Goal: Information Seeking & Learning: Compare options

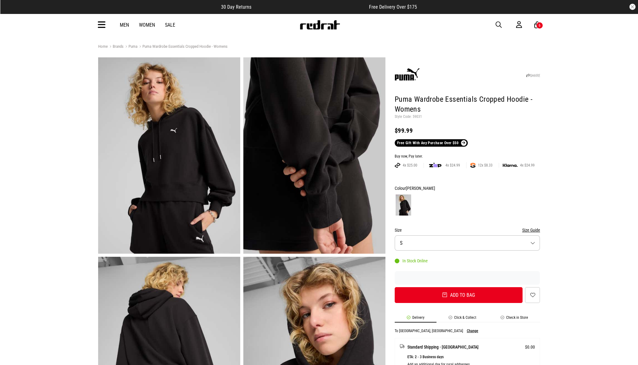
click at [100, 24] on icon at bounding box center [102, 25] width 8 height 10
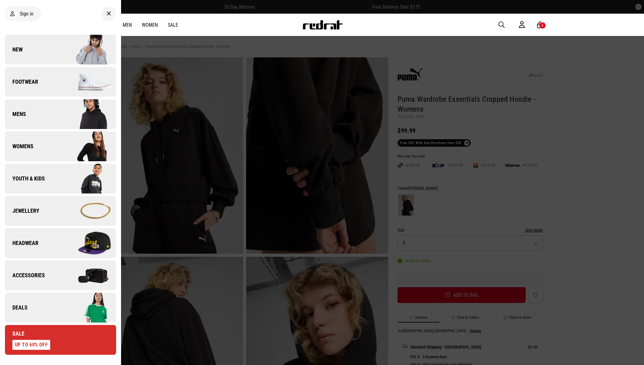
click at [28, 300] on link "Deals" at bounding box center [60, 307] width 111 height 30
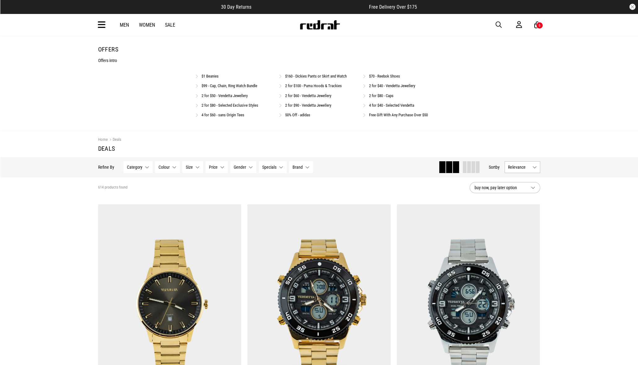
click at [322, 75] on link "$160 - Dickies Pants or Skirt and Watch" at bounding box center [316, 76] width 62 height 5
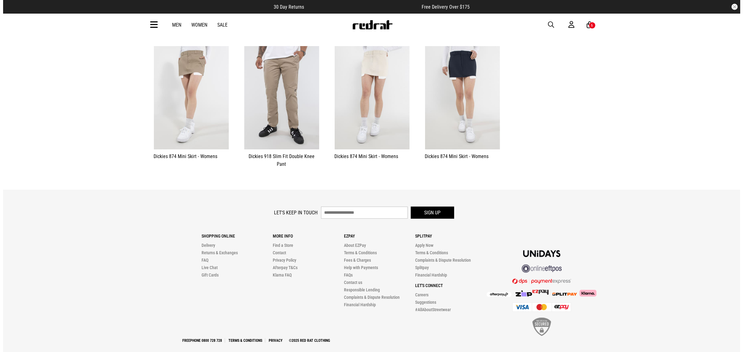
scroll to position [19, 0]
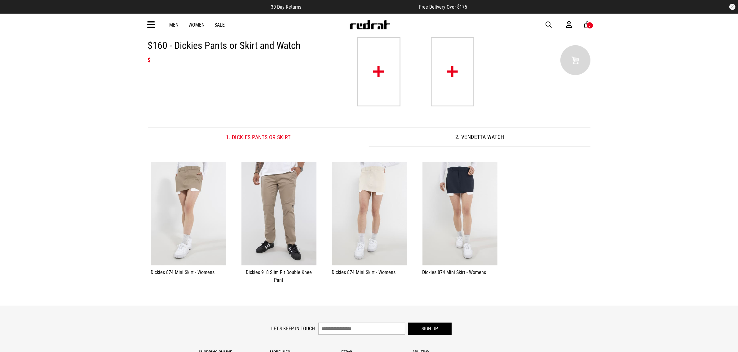
click at [385, 83] on img at bounding box center [378, 71] width 43 height 69
click at [474, 135] on button "2. Vendetta Watch" at bounding box center [479, 137] width 221 height 19
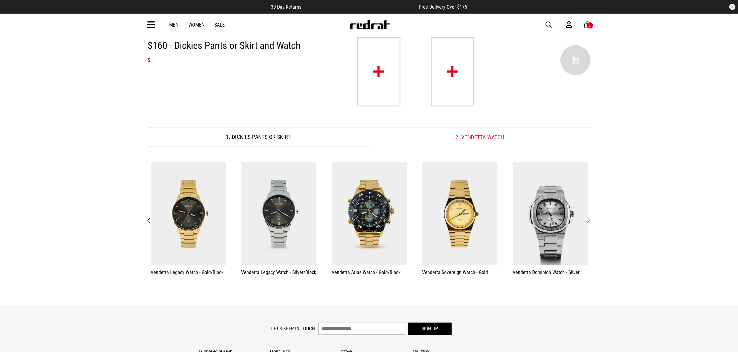
click at [284, 135] on button "1. Dickies Pants or Skirt" at bounding box center [258, 137] width 221 height 19
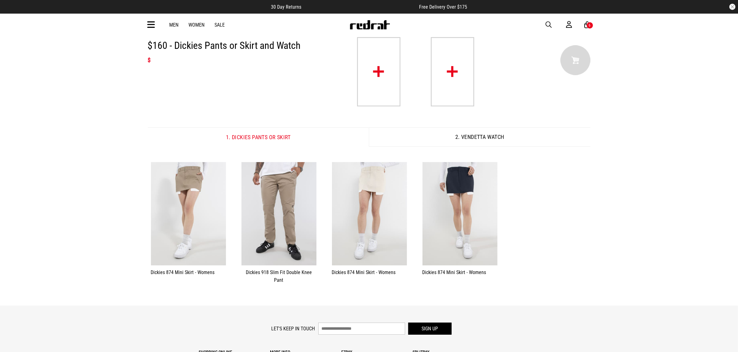
click at [454, 79] on img at bounding box center [452, 71] width 43 height 69
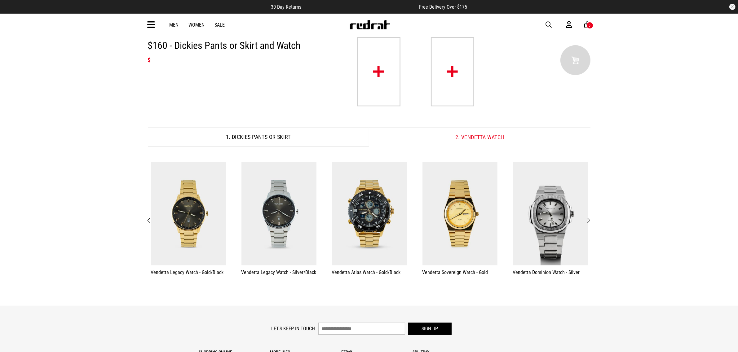
click at [593, 220] on button "**********" at bounding box center [550, 219] width 90 height 120
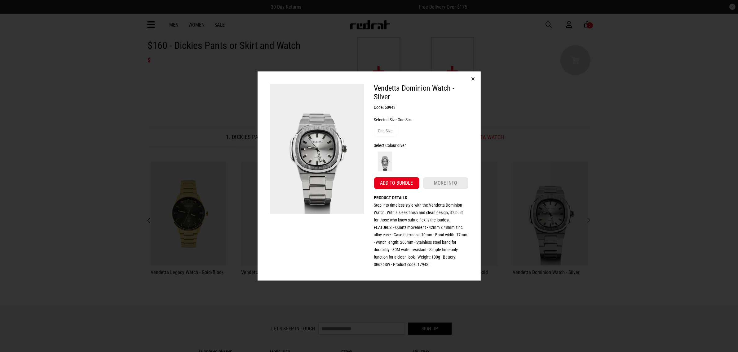
click at [475, 80] on button "button" at bounding box center [473, 79] width 15 height 15
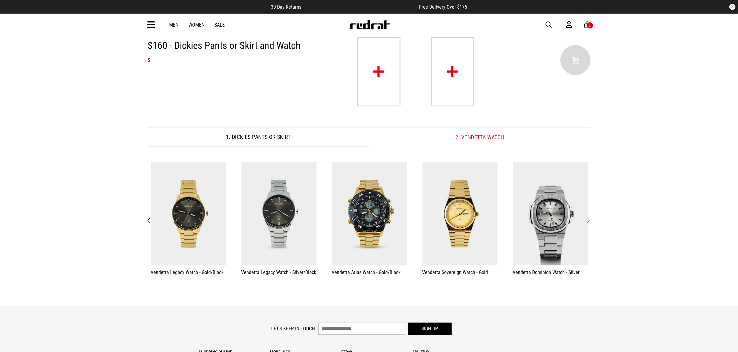
click at [150, 222] on span "Previous" at bounding box center [149, 220] width 4 height 7
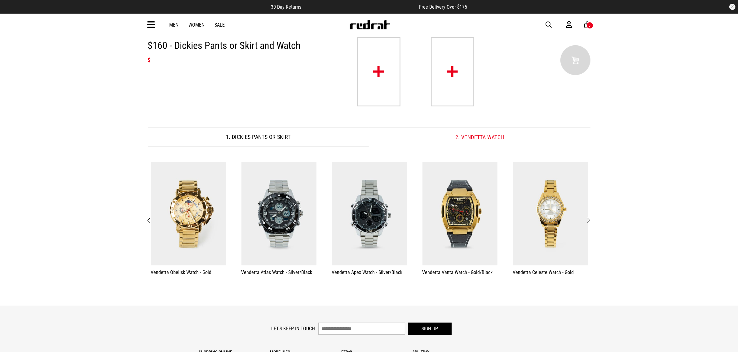
click at [150, 222] on span "Previous" at bounding box center [149, 220] width 4 height 7
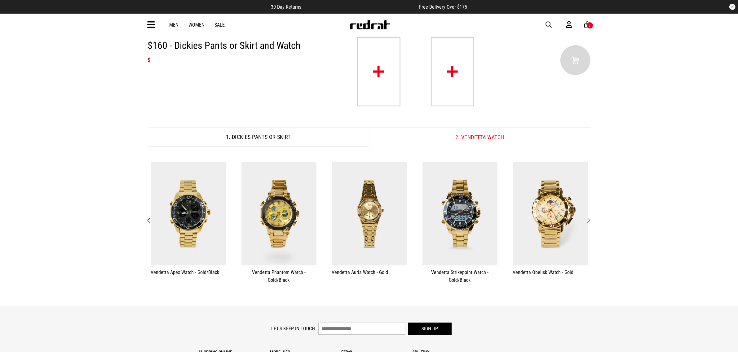
click at [479, 139] on button "2. Vendetta Watch" at bounding box center [479, 137] width 221 height 19
click at [287, 136] on button "1. Dickies Pants or Skirt" at bounding box center [258, 137] width 221 height 19
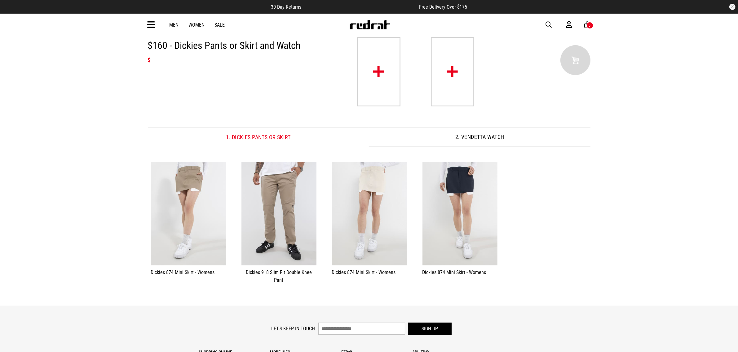
click at [488, 141] on button "2. Vendetta Watch" at bounding box center [479, 137] width 221 height 19
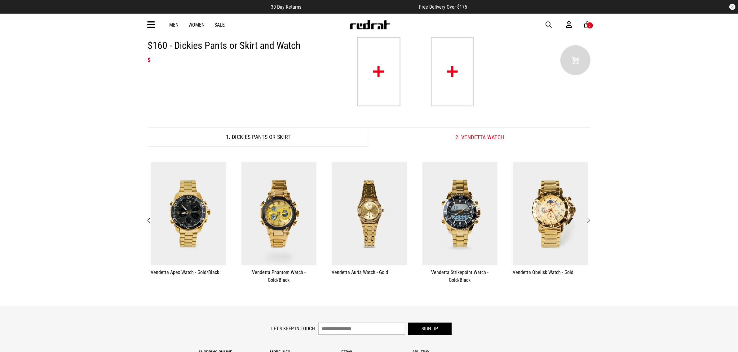
click at [589, 221] on span "Next" at bounding box center [588, 220] width 4 height 7
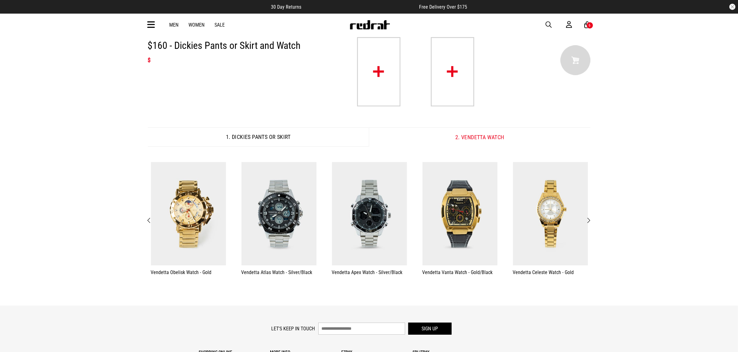
click at [589, 221] on span "Next" at bounding box center [588, 220] width 4 height 7
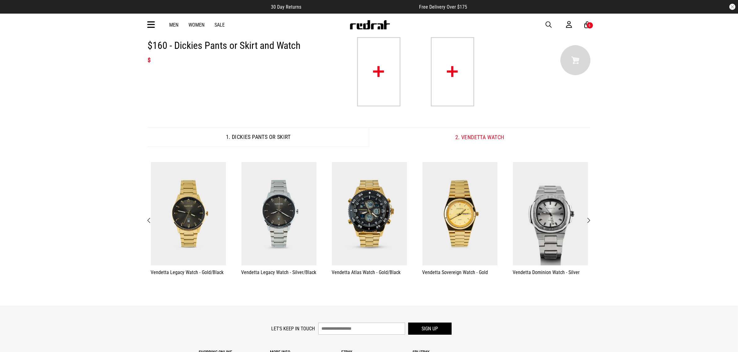
click at [498, 136] on button "2. Vendetta Watch" at bounding box center [479, 137] width 221 height 19
click at [276, 139] on button "1. Dickies Pants or Skirt" at bounding box center [258, 137] width 221 height 19
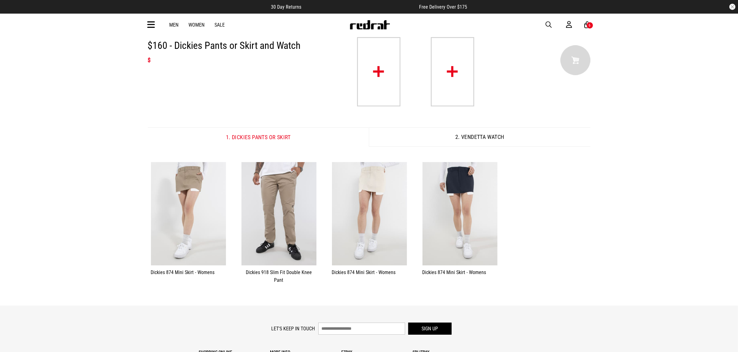
click at [485, 138] on button "2. Vendetta Watch" at bounding box center [479, 137] width 221 height 19
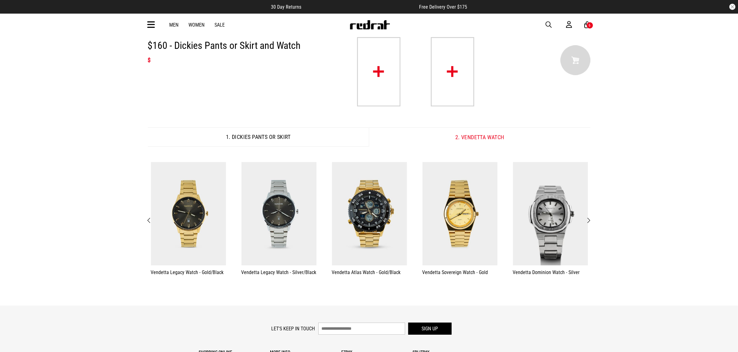
click at [154, 27] on icon at bounding box center [151, 25] width 8 height 10
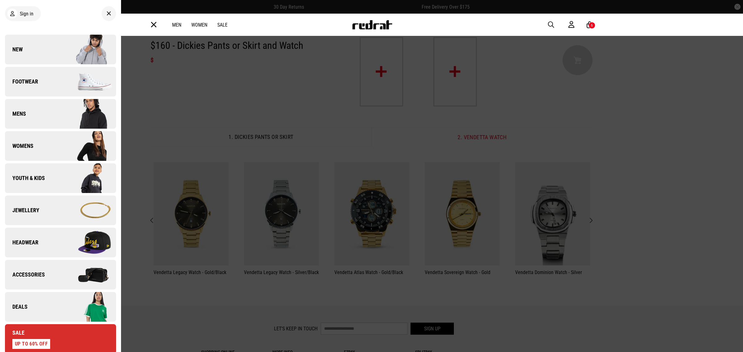
click at [25, 307] on span "Deals" at bounding box center [16, 307] width 23 height 7
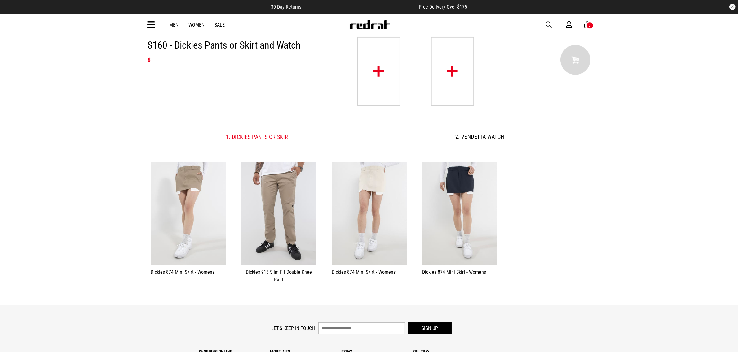
click at [491, 142] on button "2. Vendetta Watch" at bounding box center [479, 136] width 221 height 19
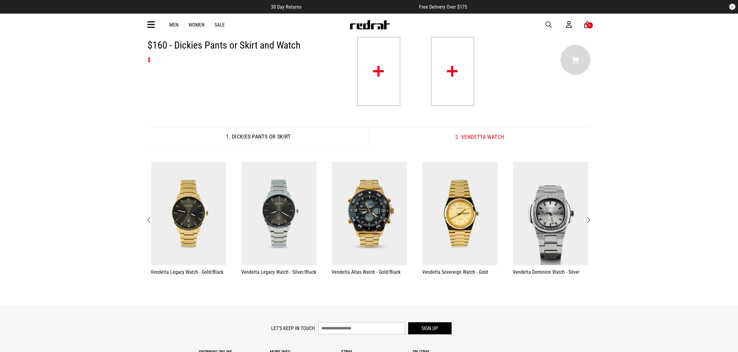
click at [586, 220] on span "Next" at bounding box center [588, 220] width 4 height 7
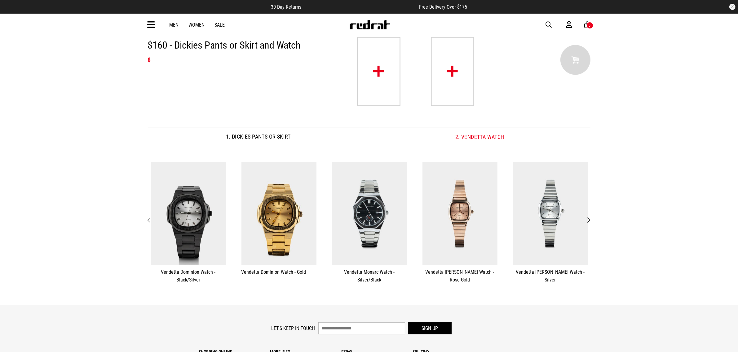
click at [590, 220] on span "Next" at bounding box center [588, 220] width 4 height 7
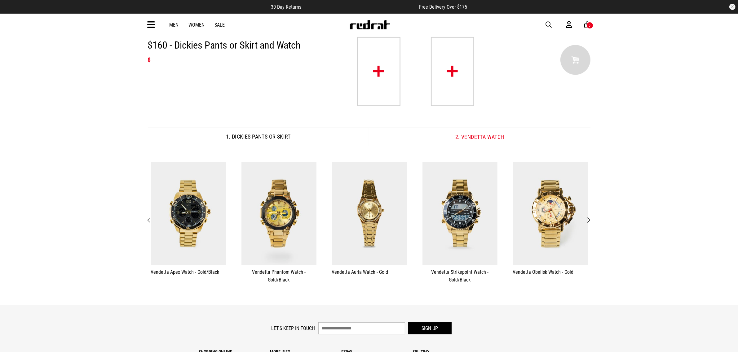
click at [590, 220] on span "Next" at bounding box center [588, 220] width 4 height 7
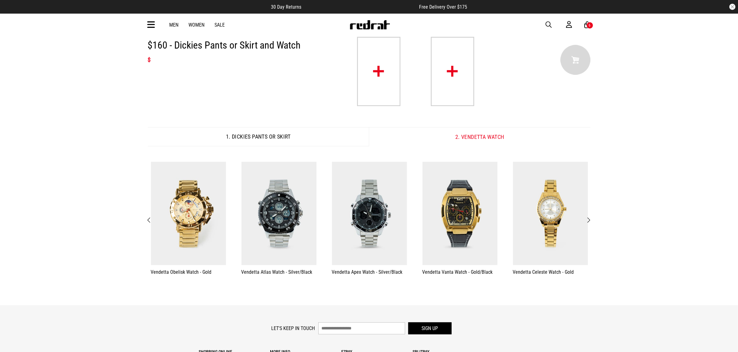
click at [590, 220] on span "Next" at bounding box center [588, 220] width 4 height 7
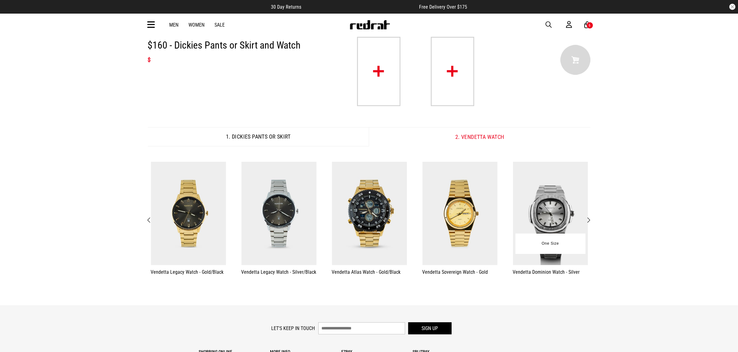
click at [588, 225] on div "**********" at bounding box center [550, 219] width 81 height 120
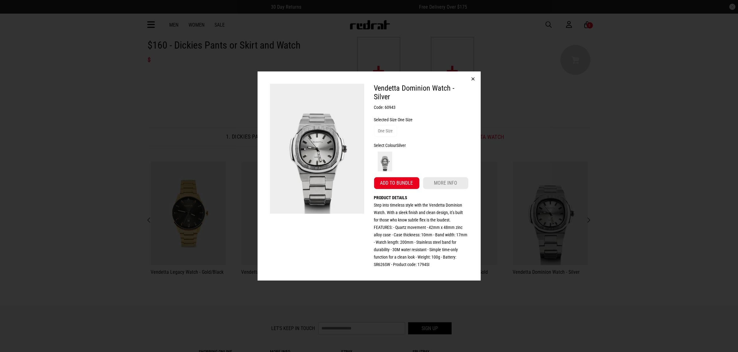
click at [473, 77] on button "button" at bounding box center [473, 79] width 15 height 15
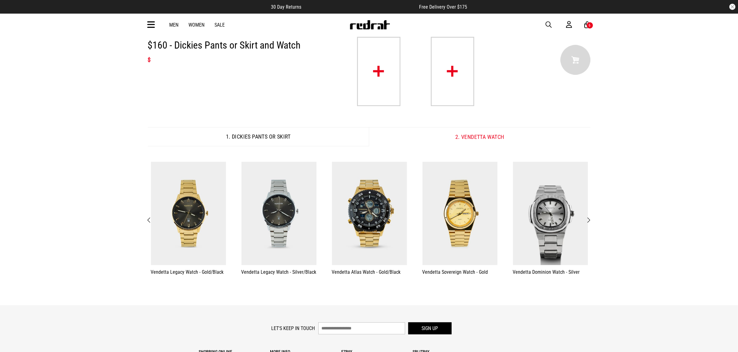
click at [588, 221] on span "Next" at bounding box center [588, 220] width 4 height 7
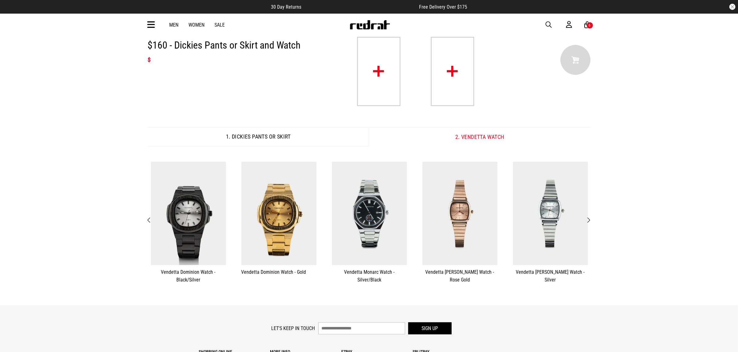
click at [588, 221] on span "Next" at bounding box center [588, 220] width 4 height 7
